Goal: Task Accomplishment & Management: Manage account settings

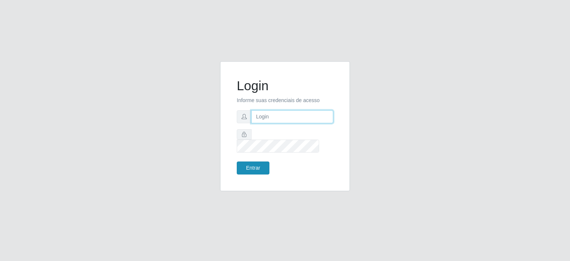
type input "potengikel@hotmail.com"
click at [257, 161] on button "Entrar" at bounding box center [253, 167] width 33 height 13
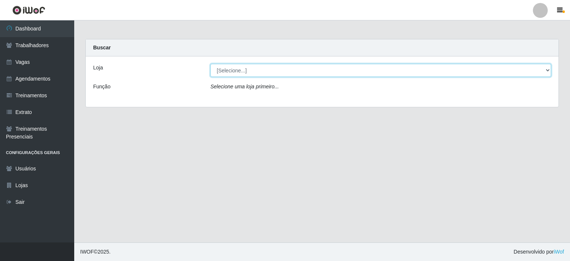
click at [227, 72] on select "[Selecione...] Preço Bom Supermercado" at bounding box center [380, 70] width 341 height 13
select select "387"
click at [210, 64] on select "[Selecione...] Preço Bom Supermercado" at bounding box center [380, 70] width 341 height 13
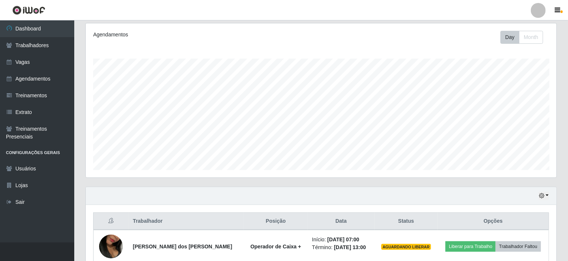
scroll to position [148, 0]
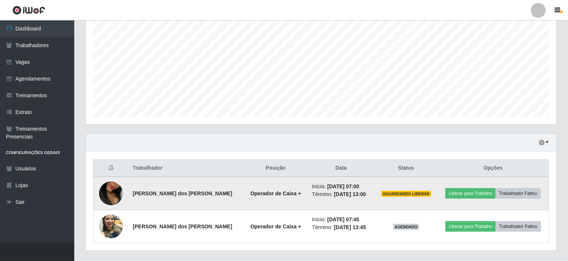
click at [115, 195] on img at bounding box center [111, 193] width 24 height 42
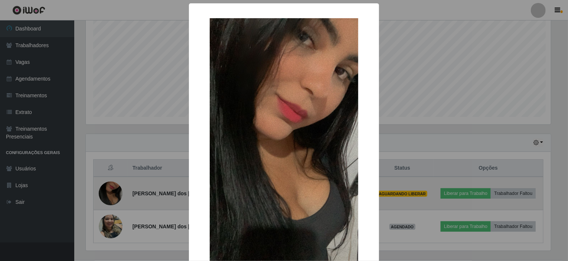
scroll to position [154, 467]
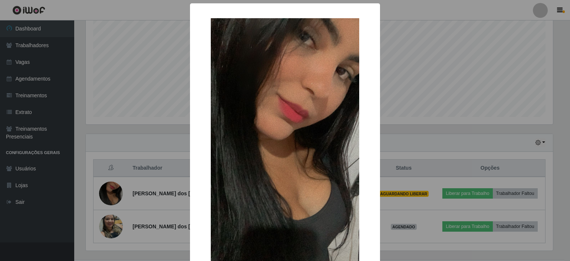
click at [284, 162] on img at bounding box center [285, 150] width 148 height 264
click at [283, 130] on img at bounding box center [285, 150] width 148 height 264
click at [312, 164] on img at bounding box center [285, 150] width 148 height 264
click at [462, 191] on div "× OK Cancel" at bounding box center [285, 130] width 570 height 261
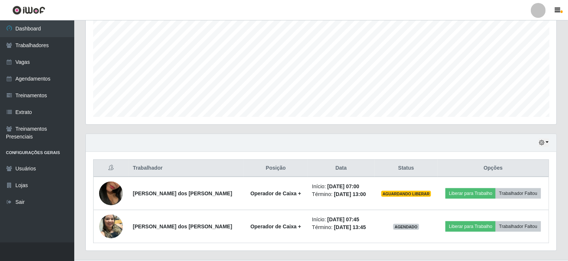
scroll to position [154, 470]
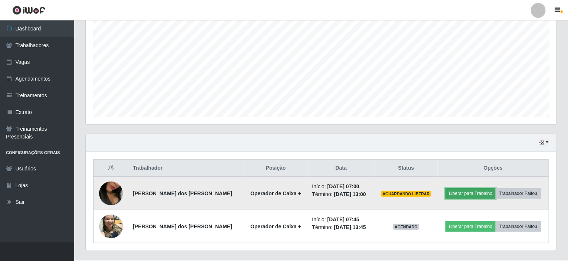
click at [462, 191] on button "Liberar para Trabalho" at bounding box center [470, 193] width 50 height 10
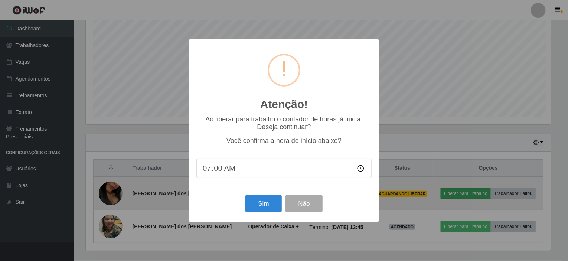
scroll to position [154, 467]
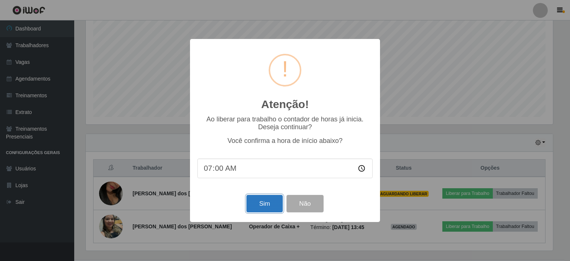
click at [260, 209] on button "Sim" at bounding box center [264, 203] width 36 height 17
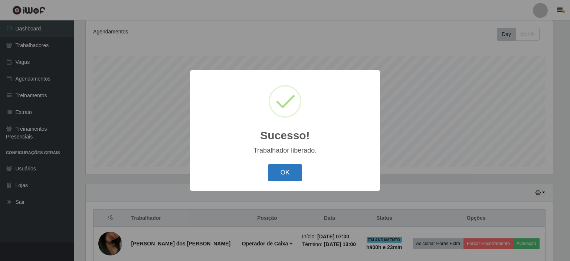
click at [281, 170] on button "OK" at bounding box center [285, 172] width 35 height 17
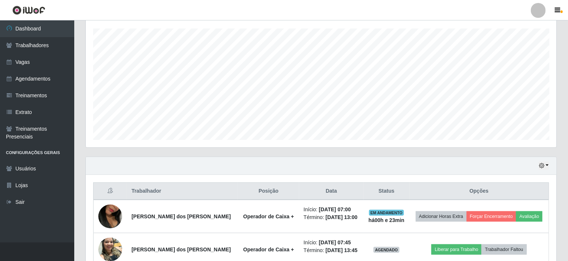
scroll to position [164, 0]
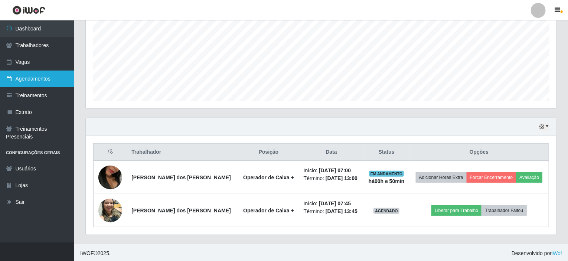
click at [25, 79] on link "Agendamentos" at bounding box center [37, 78] width 74 height 17
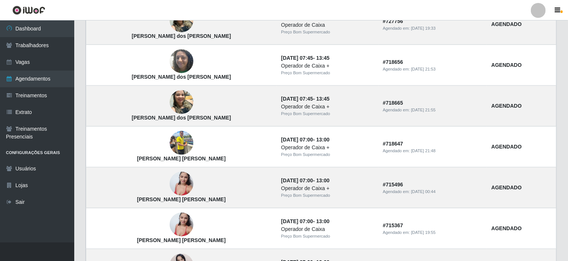
scroll to position [511, 0]
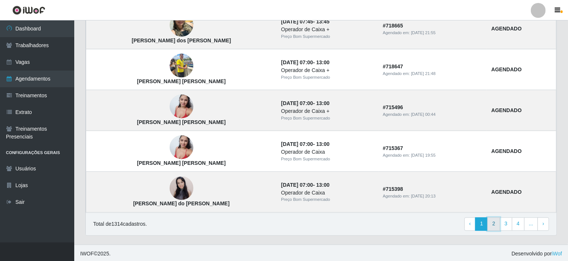
click at [491, 222] on link "2" at bounding box center [493, 223] width 13 height 13
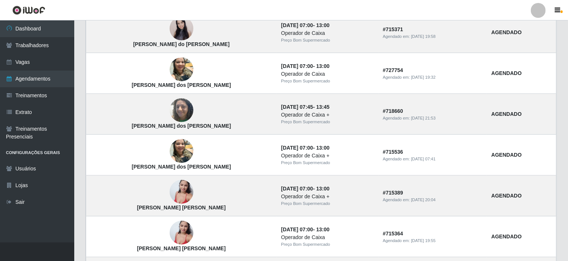
scroll to position [511, 0]
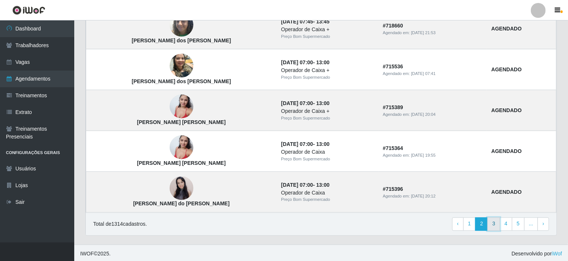
click at [496, 219] on link "3" at bounding box center [493, 223] width 13 height 13
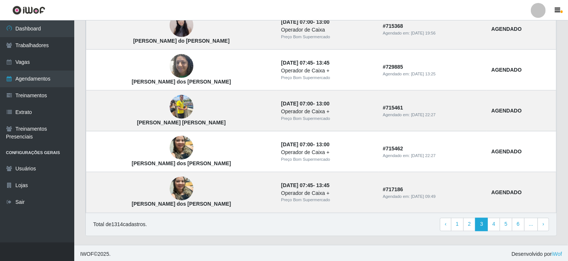
scroll to position [511, 0]
click at [491, 222] on link "4" at bounding box center [493, 223] width 13 height 13
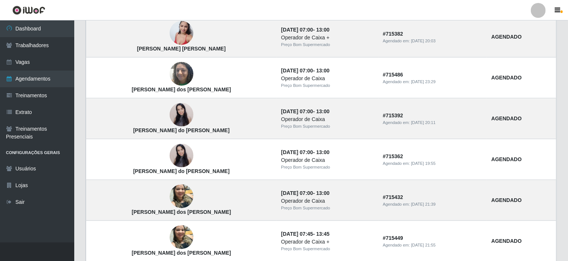
scroll to position [511, 0]
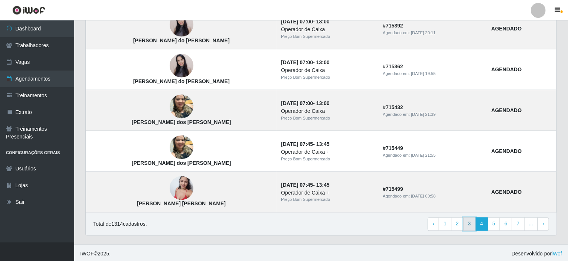
click at [473, 220] on link "3" at bounding box center [469, 223] width 13 height 13
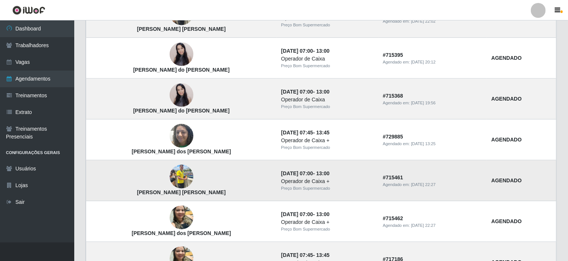
scroll to position [511, 0]
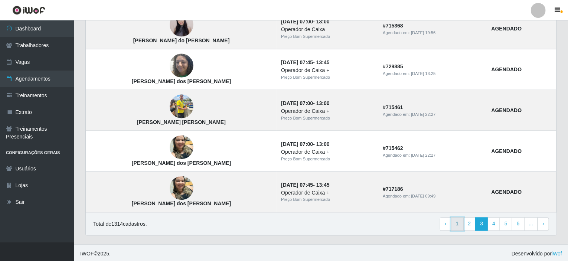
click at [460, 223] on link "1" at bounding box center [457, 223] width 13 height 13
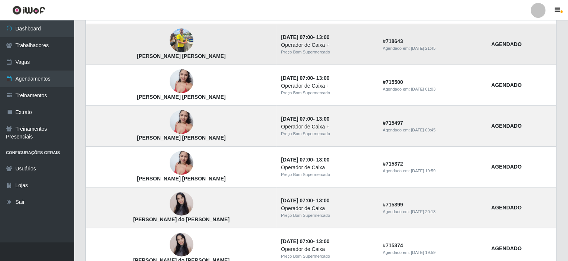
scroll to position [186, 0]
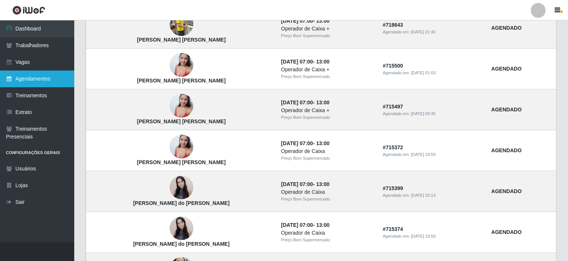
click at [35, 78] on link "Agendamentos" at bounding box center [37, 78] width 74 height 17
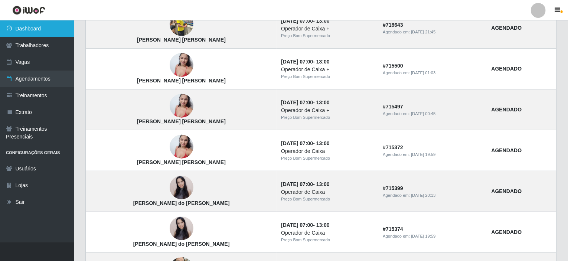
click at [39, 33] on link "Dashboard" at bounding box center [37, 28] width 74 height 17
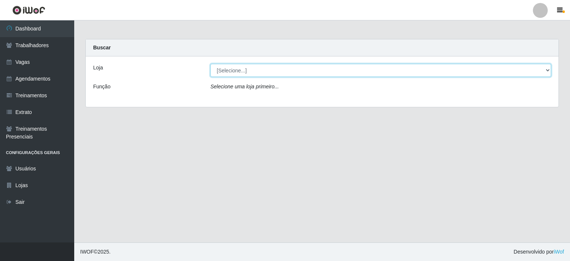
click at [248, 74] on select "[Selecione...] Preço Bom Supermercado" at bounding box center [380, 70] width 341 height 13
select select "387"
click at [210, 64] on select "[Selecione...] Preço Bom Supermercado" at bounding box center [380, 70] width 341 height 13
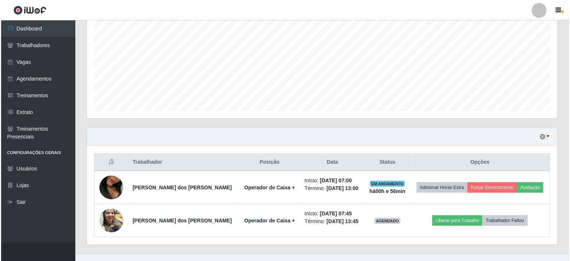
scroll to position [164, 0]
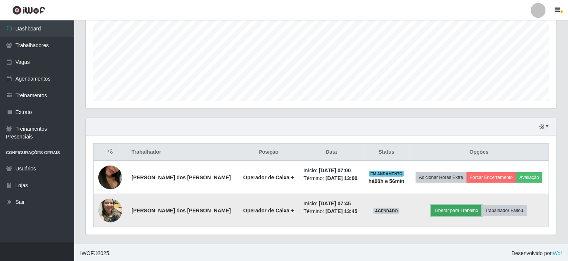
click at [451, 209] on button "Liberar para Trabalho" at bounding box center [456, 210] width 50 height 10
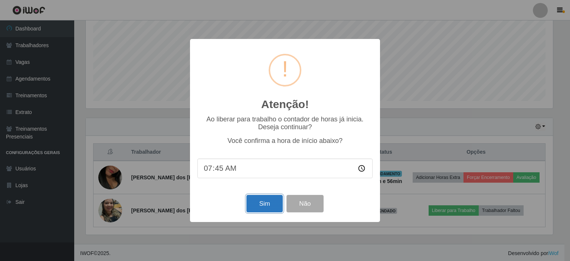
click at [259, 201] on button "Sim" at bounding box center [264, 203] width 36 height 17
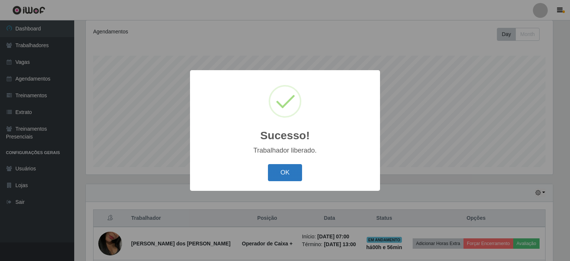
click at [283, 170] on button "OK" at bounding box center [285, 172] width 35 height 17
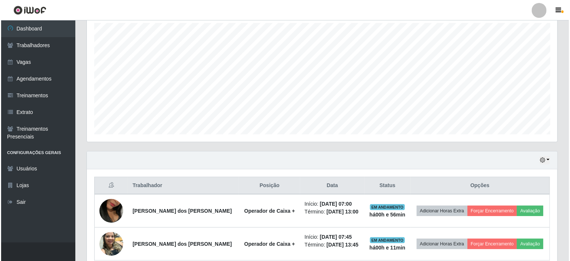
scroll to position [164, 0]
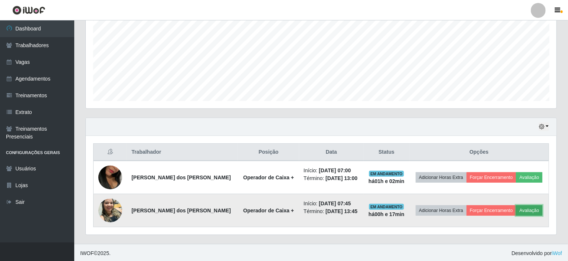
click at [528, 210] on button "Avaliação" at bounding box center [529, 210] width 26 height 10
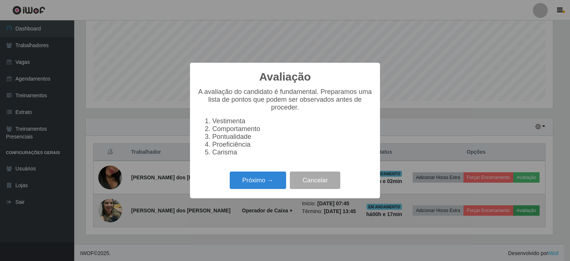
scroll to position [154, 467]
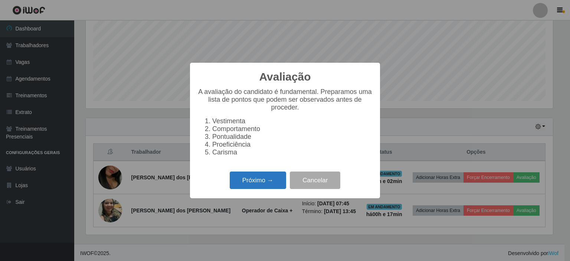
click at [249, 184] on button "Próximo →" at bounding box center [258, 179] width 56 height 17
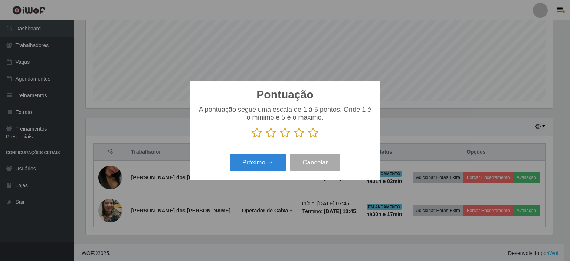
click at [310, 131] on icon at bounding box center [313, 132] width 10 height 11
click at [308, 138] on input "radio" at bounding box center [308, 138] width 0 height 0
click at [258, 164] on button "Próximo →" at bounding box center [258, 162] width 56 height 17
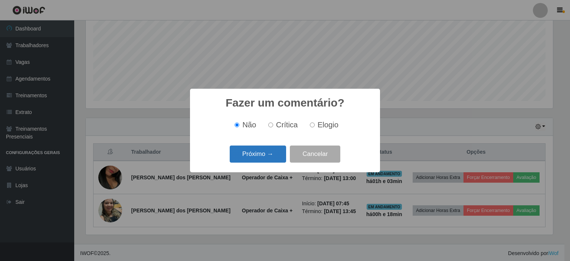
click at [259, 155] on button "Próximo →" at bounding box center [258, 153] width 56 height 17
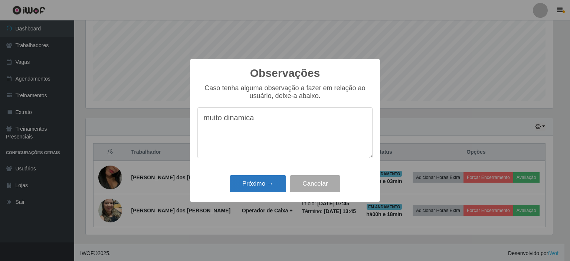
type textarea "muito dinamica"
click at [260, 189] on button "Próximo →" at bounding box center [258, 183] width 56 height 17
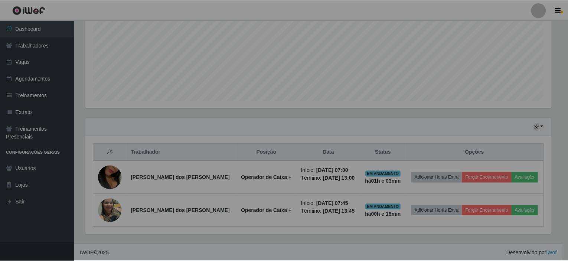
scroll to position [154, 470]
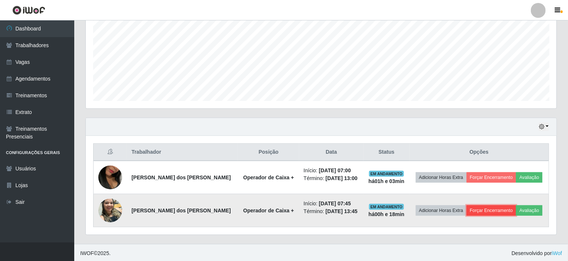
click at [476, 208] on button "Forçar Encerramento" at bounding box center [491, 210] width 50 height 10
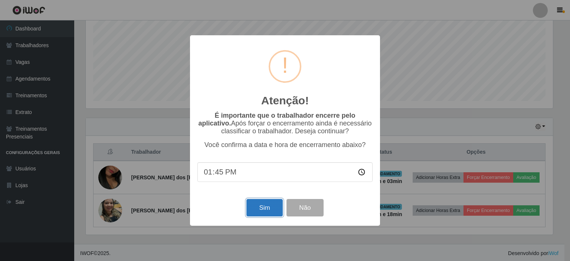
click at [267, 211] on button "Sim" at bounding box center [264, 207] width 36 height 17
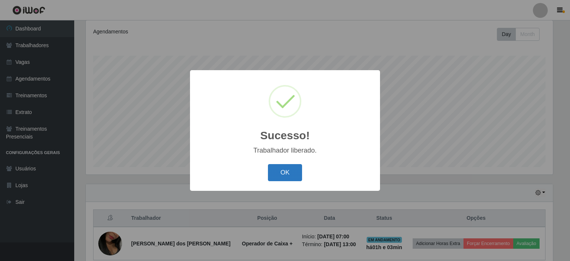
click at [281, 173] on button "OK" at bounding box center [285, 172] width 35 height 17
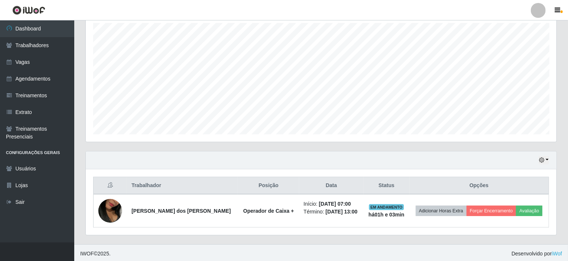
scroll to position [131, 0]
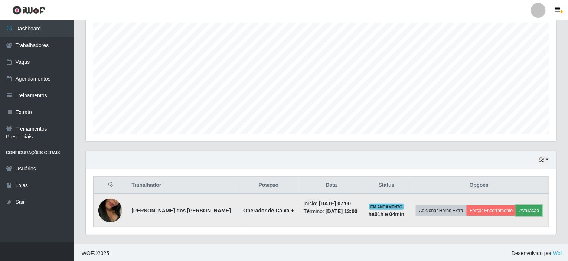
click at [522, 206] on button "Avaliação" at bounding box center [529, 210] width 26 height 10
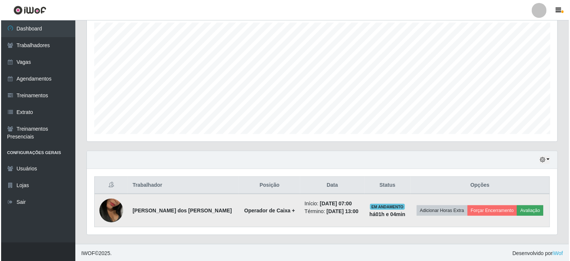
scroll to position [154, 467]
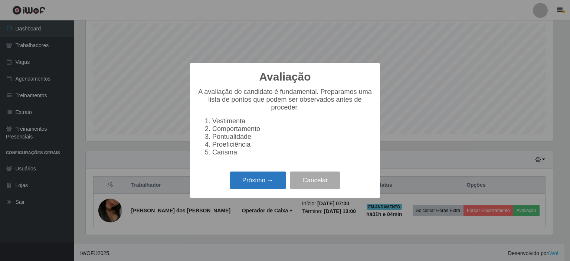
click at [248, 185] on button "Próximo →" at bounding box center [258, 179] width 56 height 17
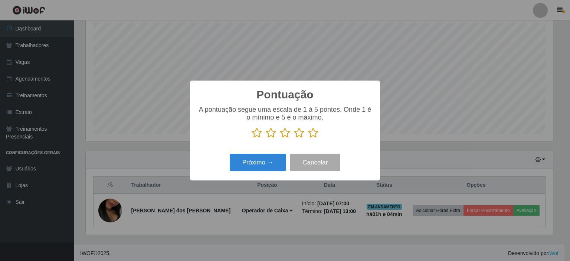
scroll to position [370875, 370561]
click at [314, 131] on icon at bounding box center [313, 132] width 10 height 11
click at [308, 138] on input "radio" at bounding box center [308, 138] width 0 height 0
click at [269, 158] on button "Próximo →" at bounding box center [258, 162] width 56 height 17
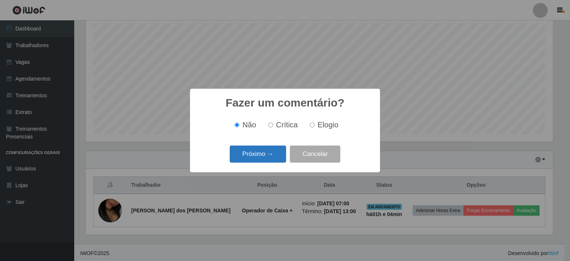
click at [267, 157] on button "Próximo →" at bounding box center [258, 153] width 56 height 17
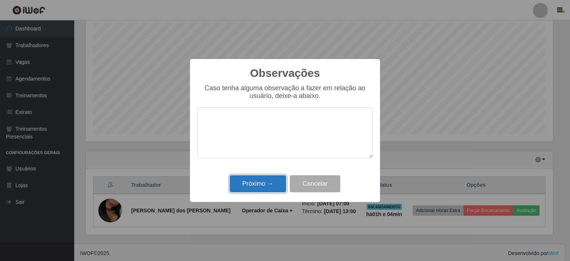
click at [258, 179] on button "Próximo →" at bounding box center [258, 183] width 56 height 17
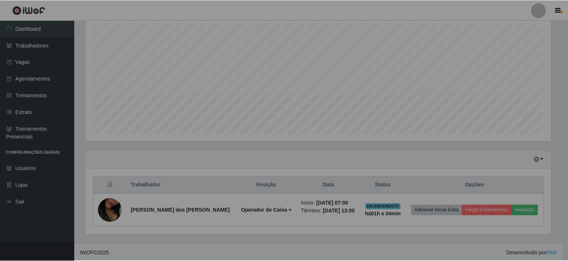
scroll to position [154, 470]
